Goal: Information Seeking & Learning: Learn about a topic

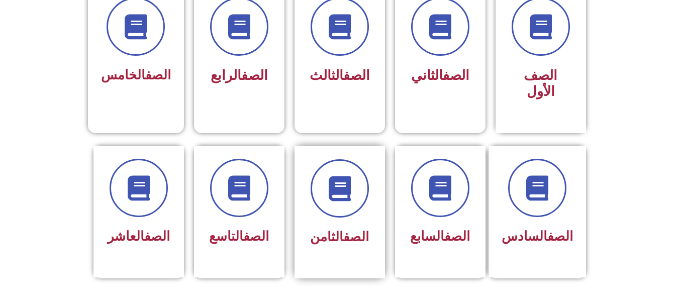
scroll to position [302, 0]
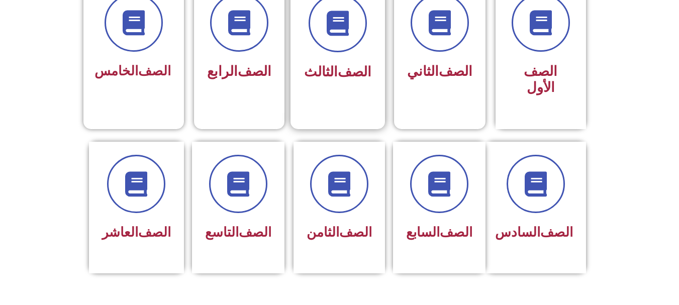
click at [329, 109] on div "الصف الثالث" at bounding box center [337, 46] width 94 height 133
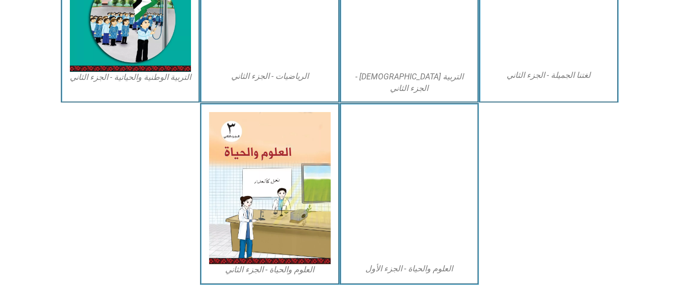
scroll to position [593, 0]
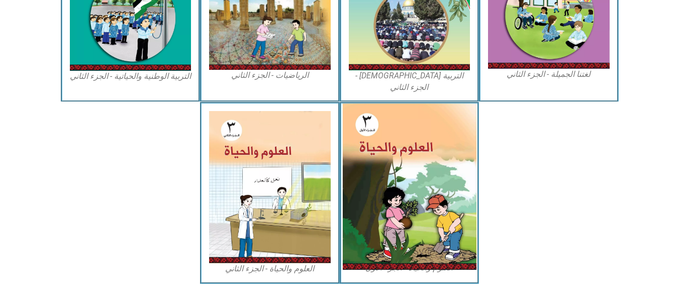
click at [401, 151] on img at bounding box center [409, 187] width 134 height 166
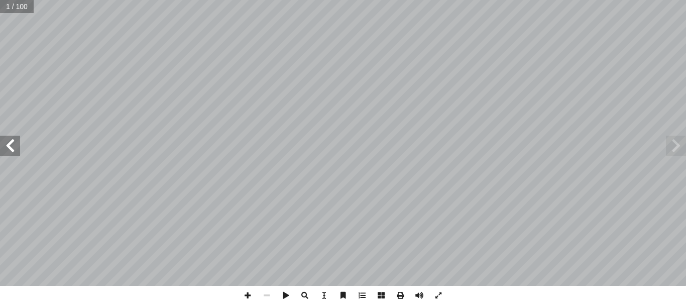
click at [7, 144] on span at bounding box center [10, 146] width 20 height 20
click at [9, 144] on span at bounding box center [10, 146] width 20 height 20
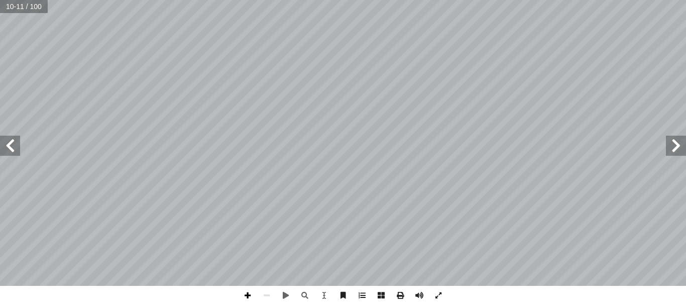
click at [252, 297] on span at bounding box center [247, 295] width 19 height 19
click at [9, 145] on span at bounding box center [10, 146] width 20 height 20
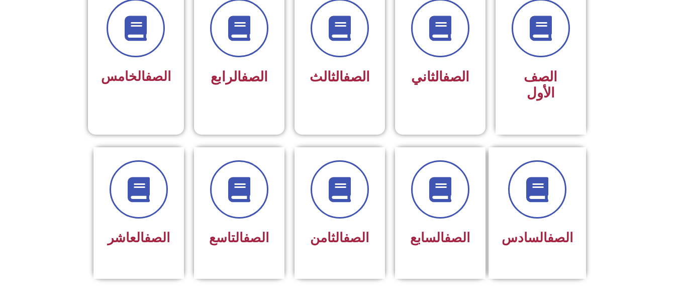
scroll to position [302, 0]
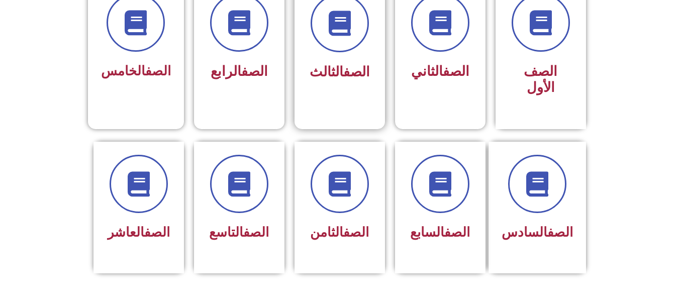
click at [345, 98] on div "الصف الثالث" at bounding box center [339, 46] width 90 height 133
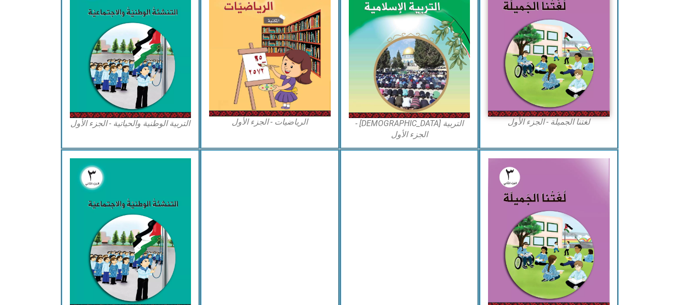
scroll to position [553, 0]
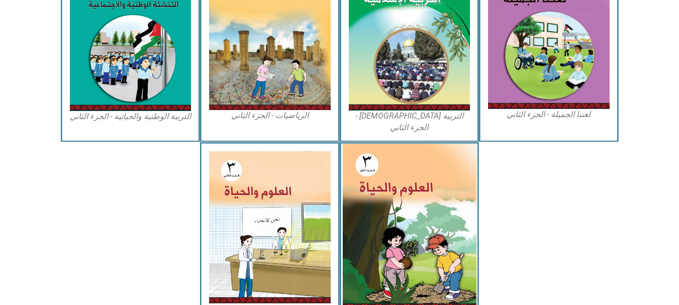
click at [417, 242] on img at bounding box center [409, 227] width 134 height 166
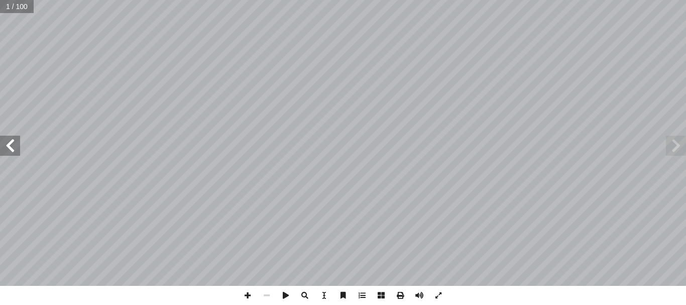
click at [7, 146] on span at bounding box center [10, 146] width 20 height 20
click at [11, 145] on span at bounding box center [10, 146] width 20 height 20
click at [12, 145] on span at bounding box center [10, 146] width 20 height 20
click at [12, 144] on span at bounding box center [10, 146] width 20 height 20
click at [15, 152] on span at bounding box center [10, 146] width 20 height 20
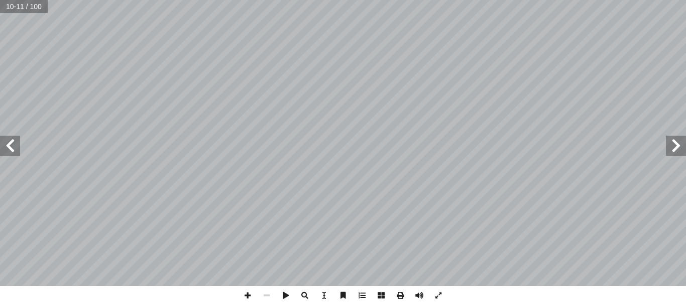
click at [15, 151] on span at bounding box center [10, 146] width 20 height 20
click at [249, 294] on span at bounding box center [247, 295] width 19 height 19
click at [521, 91] on html "الصفحة الرئيسية الصف الأول الصف الثاني الصف الثالث الصف الرابع الصف الخامس الصف…" at bounding box center [343, 45] width 686 height 91
